Goal: Task Accomplishment & Management: Manage account settings

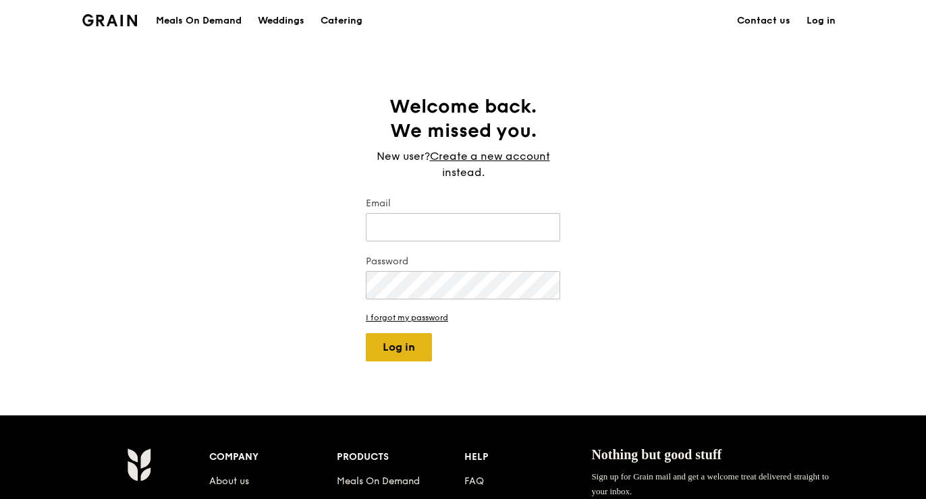
type input "[EMAIL_ADDRESS][DOMAIN_NAME]"
click at [396, 356] on button "Log in" at bounding box center [399, 347] width 66 height 28
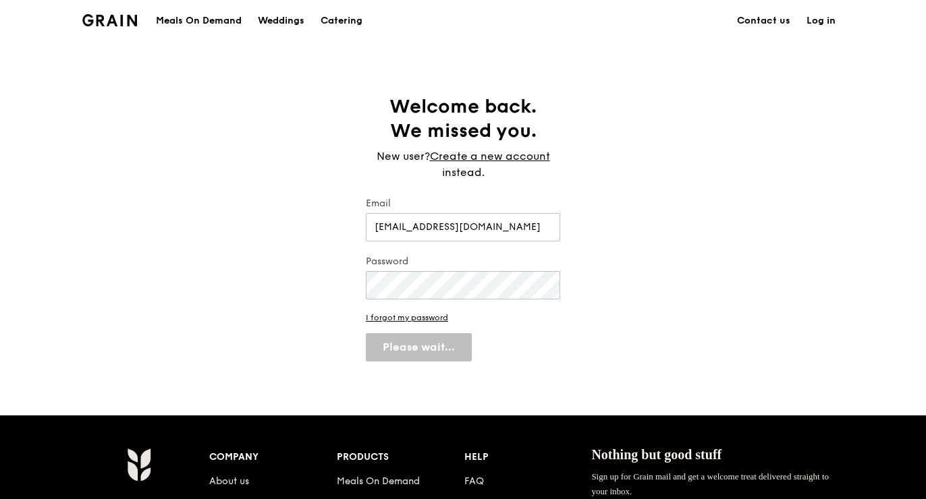
select select "100"
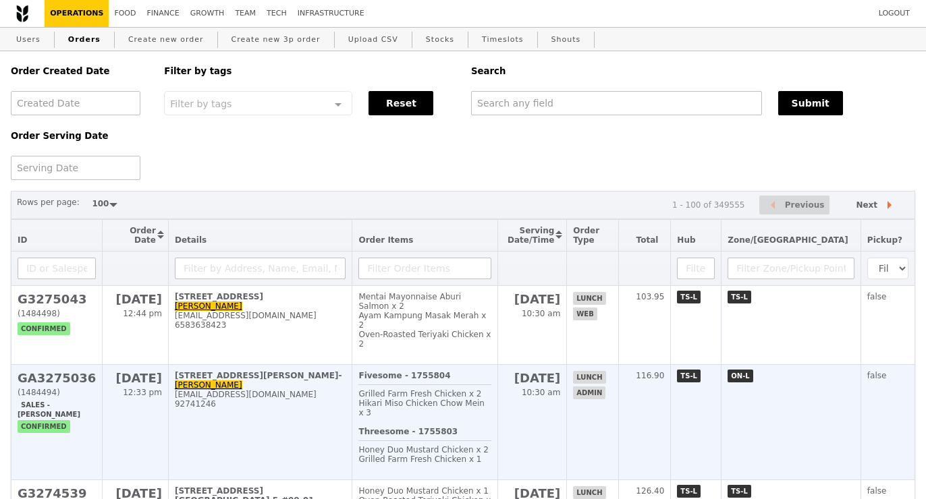
click at [310, 399] on div "92741246" at bounding box center [260, 403] width 171 height 9
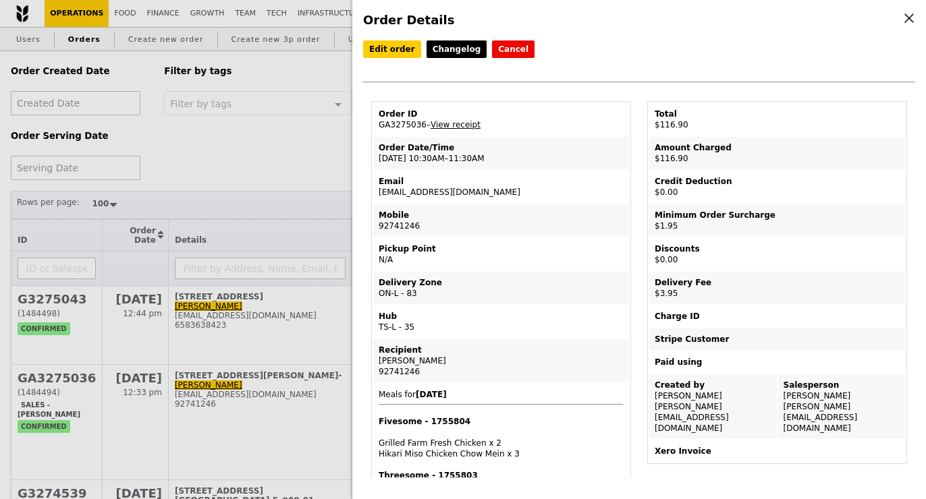
scroll to position [152, 0]
